Goal: Task Accomplishment & Management: Manage account settings

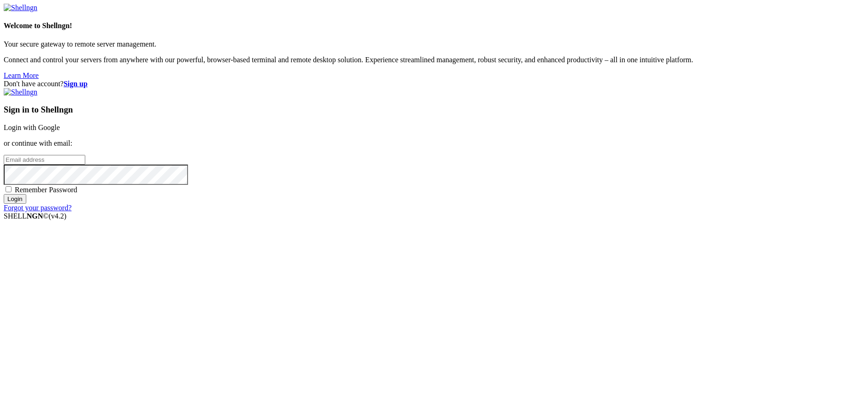
click at [557, 172] on div "Sign in to Shellngn Login with Google or continue with email: Remember Password…" at bounding box center [430, 150] width 852 height 124
click at [60, 131] on link "Login with Google" at bounding box center [32, 127] width 56 height 8
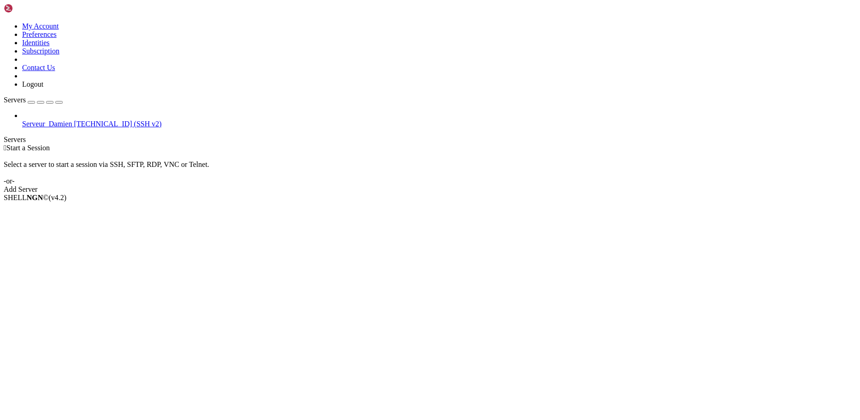
click at [4, 22] on link at bounding box center [4, 22] width 0 height 0
click at [57, 38] on link "Preferences" at bounding box center [39, 34] width 35 height 8
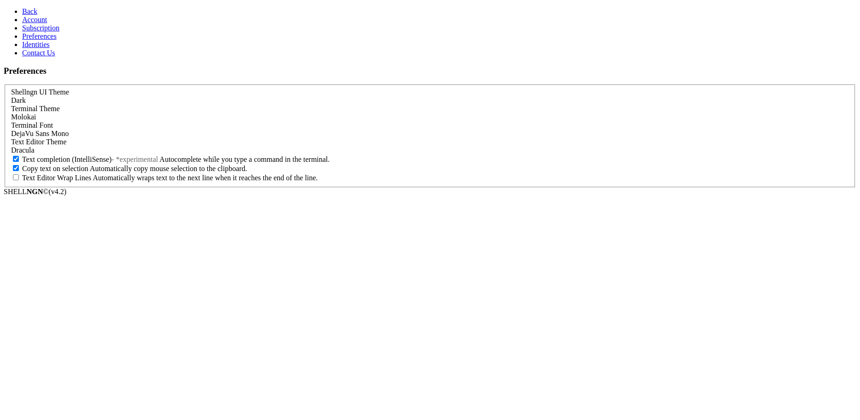
drag, startPoint x: 143, startPoint y: 54, endPoint x: 142, endPoint y: 59, distance: 4.6
click at [143, 96] on div "Dark" at bounding box center [430, 100] width 838 height 8
click at [139, 96] on div "Light" at bounding box center [430, 100] width 838 height 8
click at [134, 113] on div "Molokai" at bounding box center [430, 117] width 838 height 8
click at [129, 113] on div "Chalk" at bounding box center [430, 117] width 838 height 8
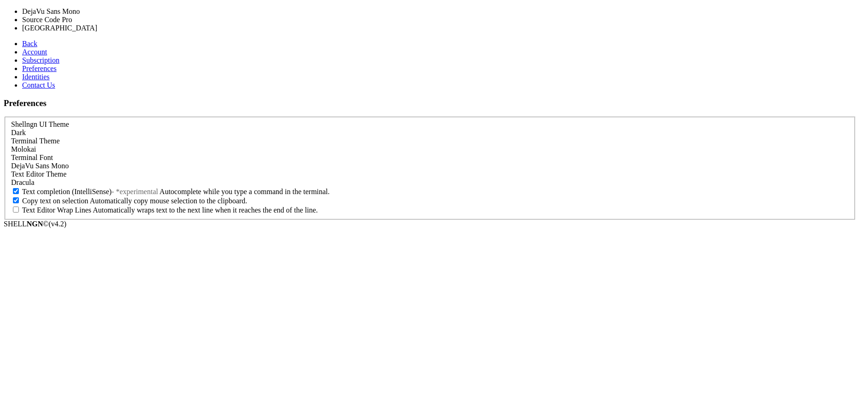
click at [69, 162] on span "DejaVu Sans Mono" at bounding box center [40, 166] width 58 height 8
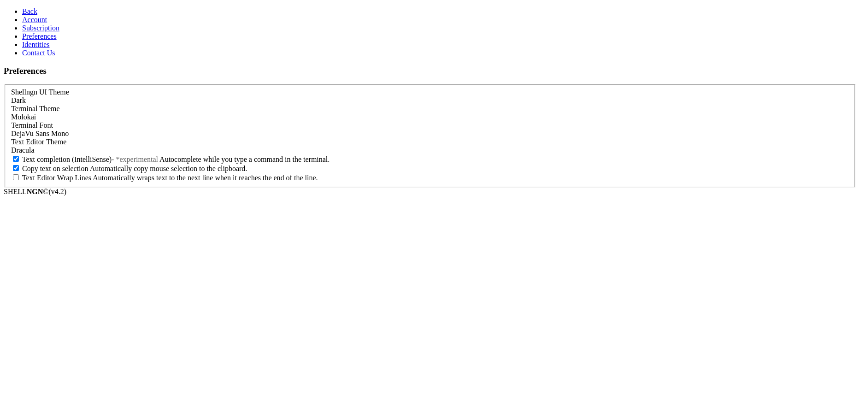
click at [50, 48] on link "Identities" at bounding box center [36, 45] width 28 height 8
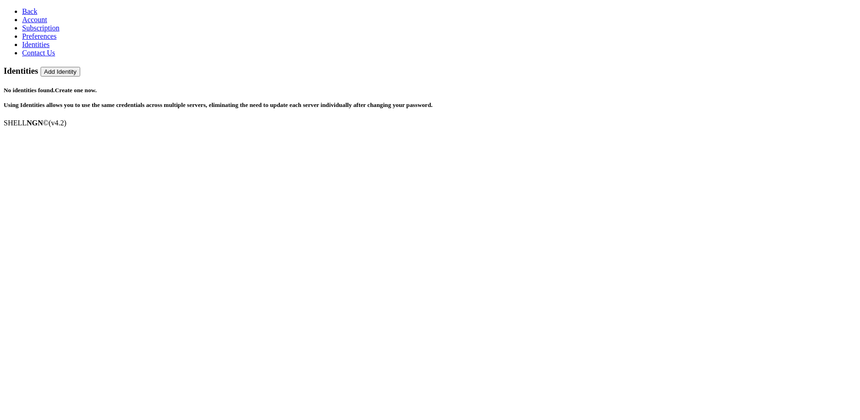
click at [47, 40] on link "Preferences" at bounding box center [39, 36] width 35 height 8
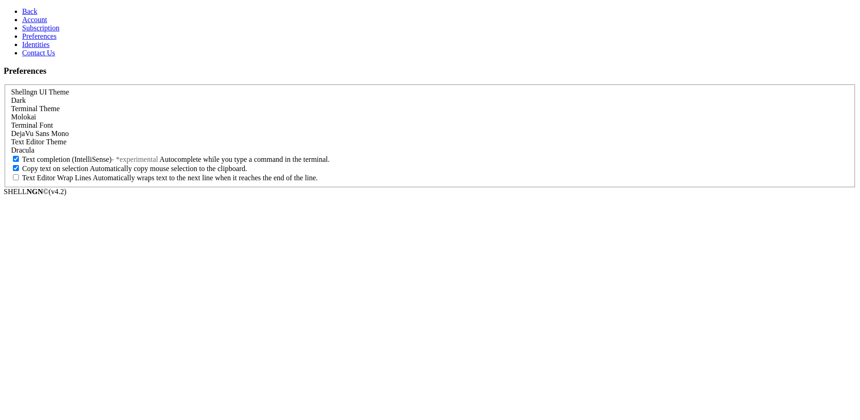
click at [45, 32] on span "Subscription" at bounding box center [40, 28] width 37 height 8
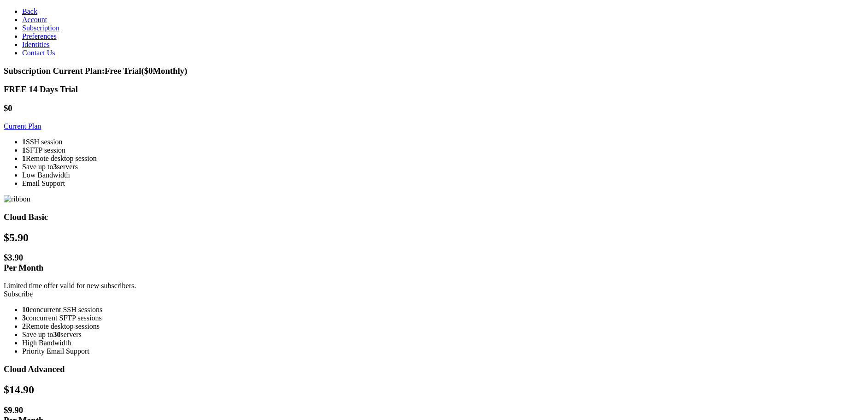
click at [47, 24] on link "Account" at bounding box center [34, 20] width 25 height 8
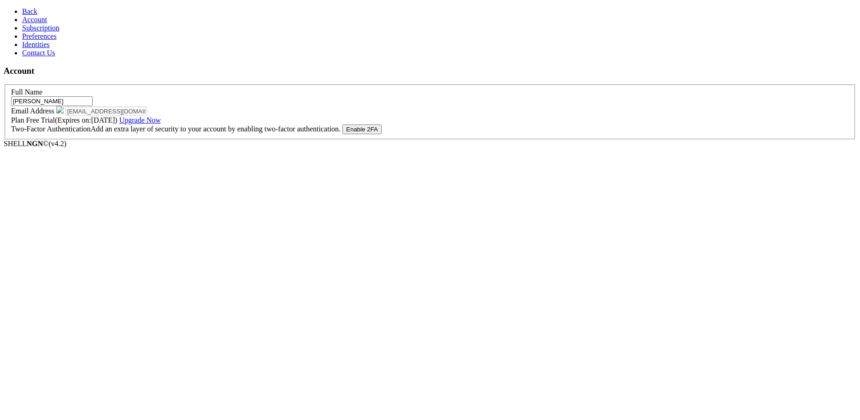
click at [25, 13] on span "Back" at bounding box center [29, 11] width 15 height 8
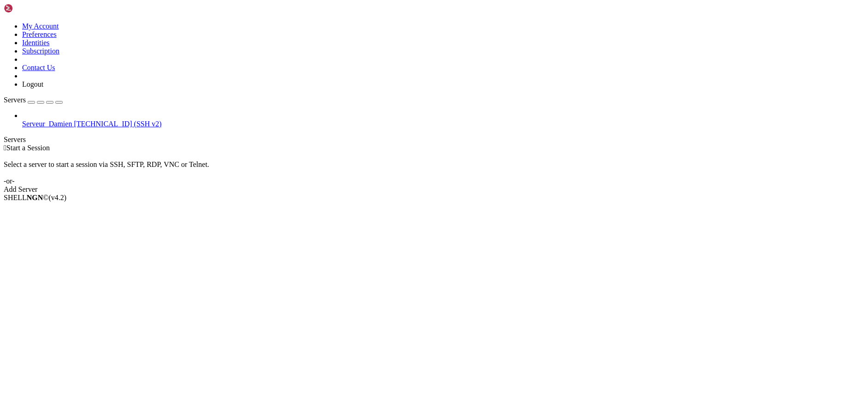
click at [74, 120] on span "[TECHNICAL_ID] (SSH v2)" at bounding box center [118, 124] width 88 height 8
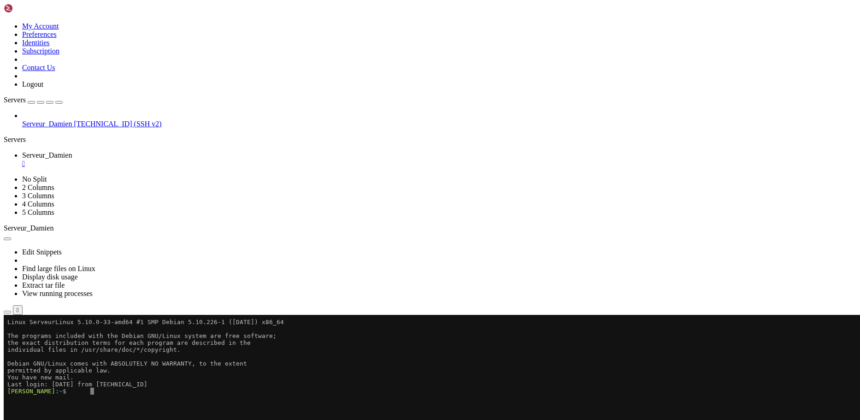
click at [4, 22] on icon at bounding box center [4, 22] width 0 height 0
click at [57, 38] on link "Preferences" at bounding box center [39, 34] width 35 height 8
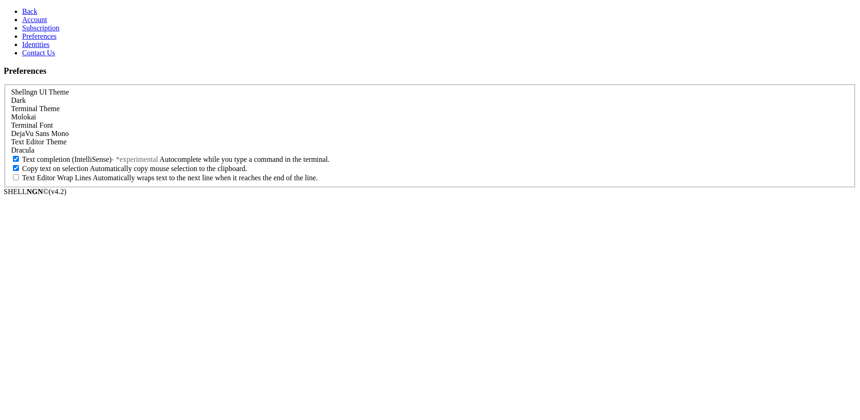
click at [140, 154] on div "Dracula" at bounding box center [430, 150] width 838 height 8
click at [22, 7] on link "Back" at bounding box center [29, 11] width 15 height 8
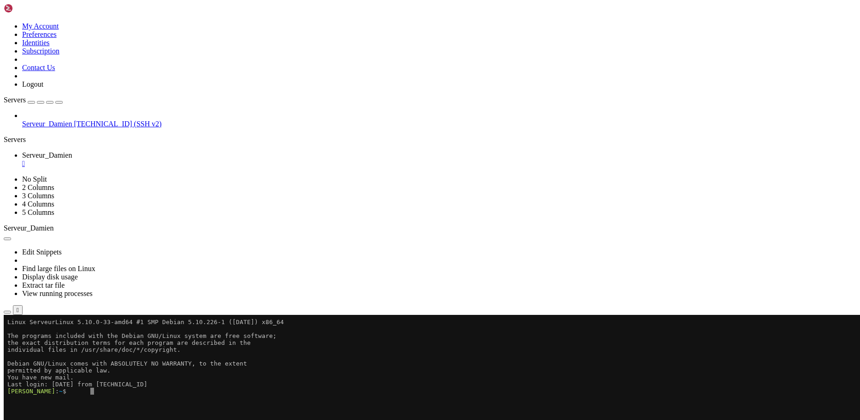
click at [4, 175] on icon at bounding box center [4, 175] width 0 height 0
click at [54, 183] on link "2 Columns" at bounding box center [38, 187] width 32 height 8
click at [4, 175] on icon at bounding box center [4, 175] width 0 height 0
click at [47, 175] on link "No Split" at bounding box center [34, 179] width 25 height 8
